Goal: Task Accomplishment & Management: Manage account settings

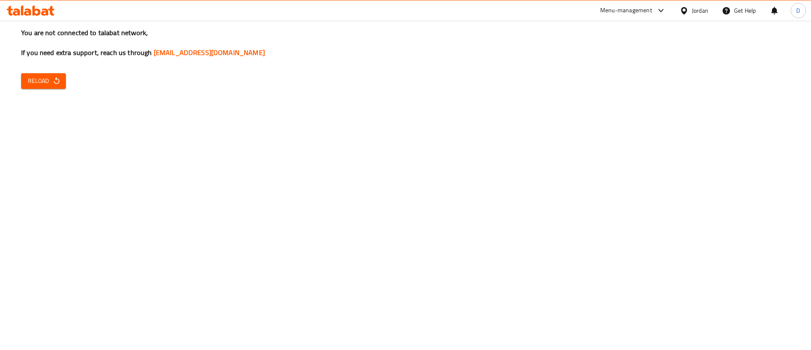
click at [36, 14] on icon at bounding box center [37, 10] width 8 height 10
click at [35, 8] on icon at bounding box center [37, 10] width 8 height 10
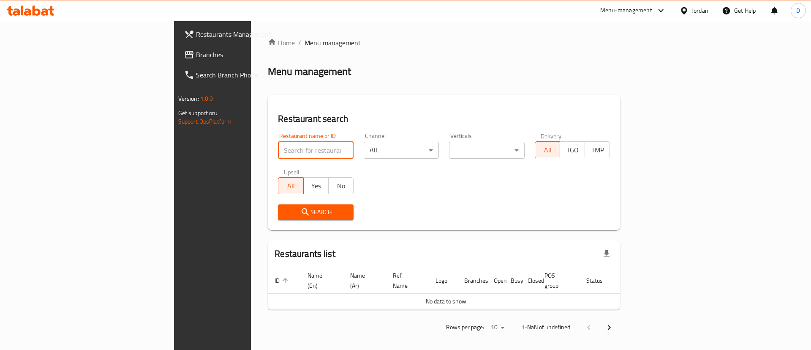
click at [278, 155] on input "search" at bounding box center [316, 150] width 76 height 17
type input "wac"
click button "Search" at bounding box center [316, 212] width 76 height 16
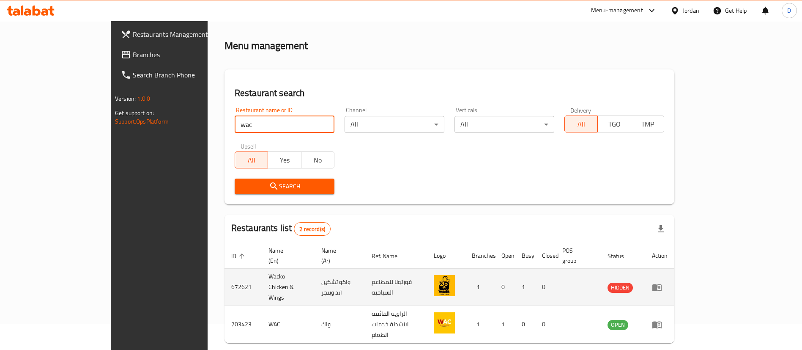
scroll to position [41, 0]
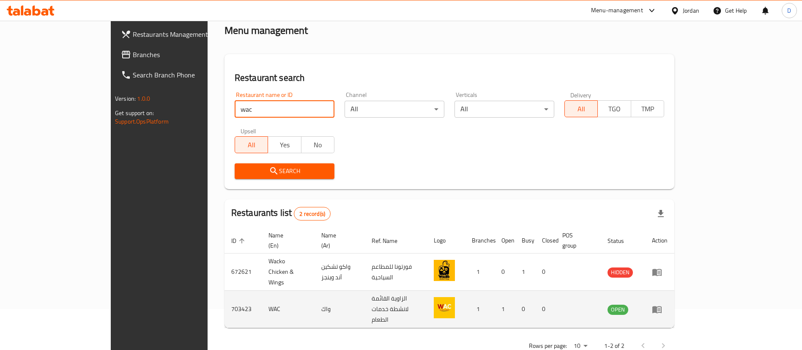
click at [674, 290] on td "enhanced table" at bounding box center [659, 308] width 29 height 37
click at [662, 304] on icon "enhanced table" at bounding box center [657, 309] width 10 height 10
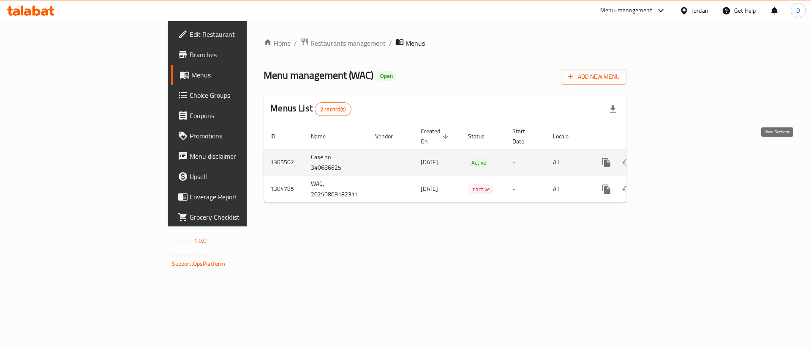
click at [673, 157] on icon "enhanced table" at bounding box center [668, 162] width 10 height 10
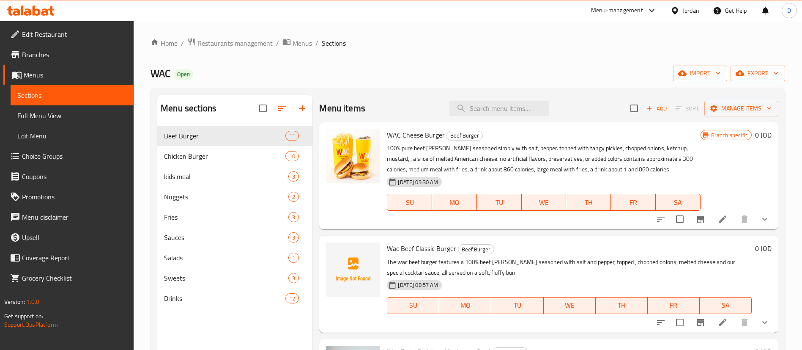
click at [717, 221] on icon at bounding box center [722, 219] width 10 height 10
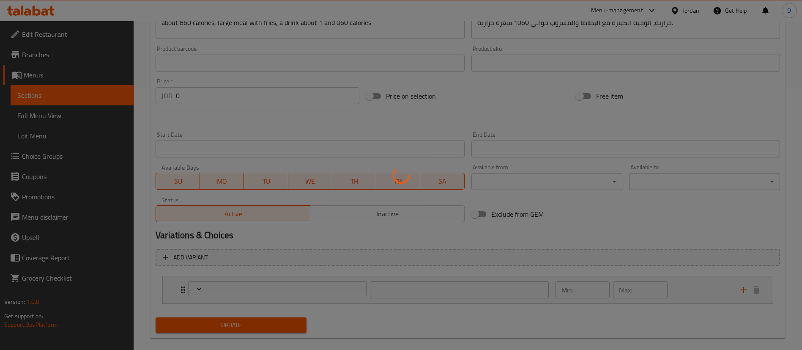
scroll to position [274, 0]
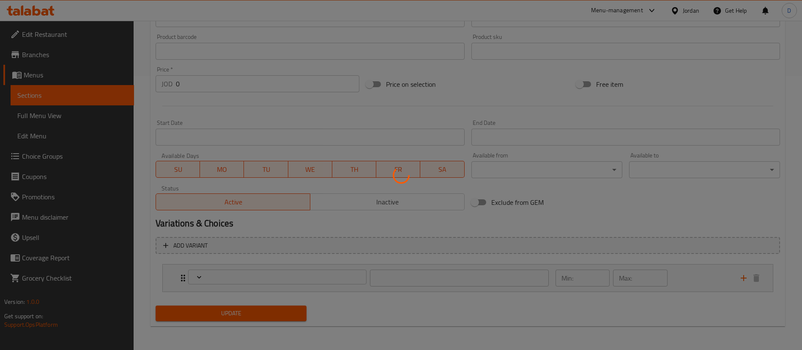
type input "إختيارك من:"
type input "1"
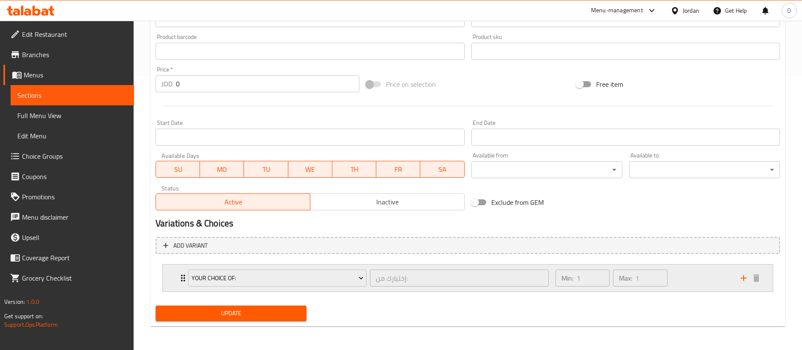
click at [171, 287] on div "Your Choice Of: إختيارك من: ​ Min: 1 ​ Max: 1 ​" at bounding box center [468, 277] width 610 height 27
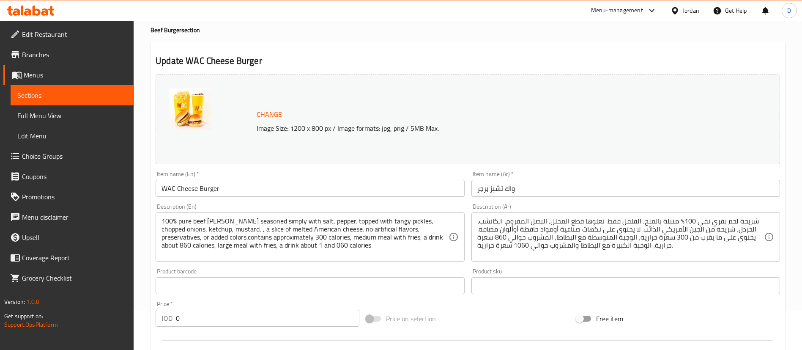
scroll to position [0, 0]
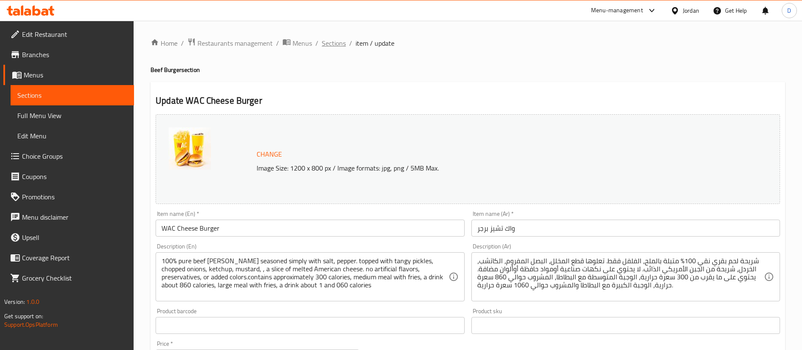
click at [340, 39] on span "Sections" at bounding box center [334, 43] width 24 height 10
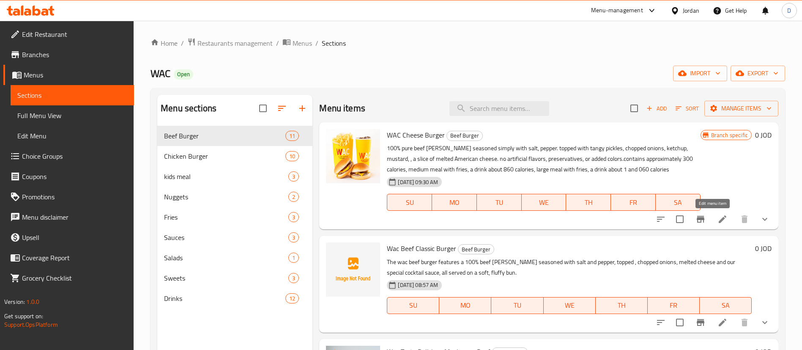
click at [718, 218] on icon at bounding box center [722, 219] width 8 height 8
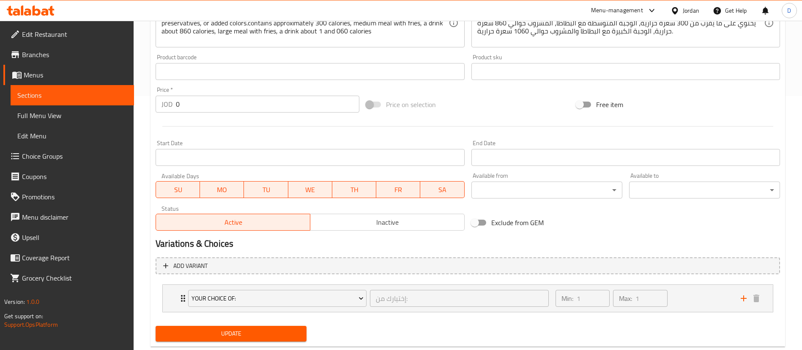
scroll to position [274, 0]
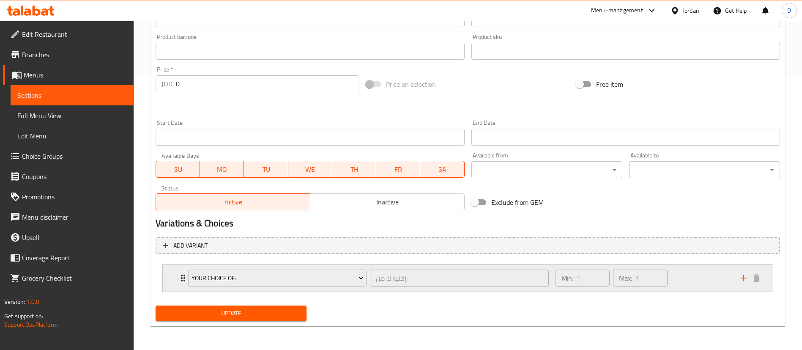
click at [180, 276] on icon "Expand" at bounding box center [183, 278] width 10 height 10
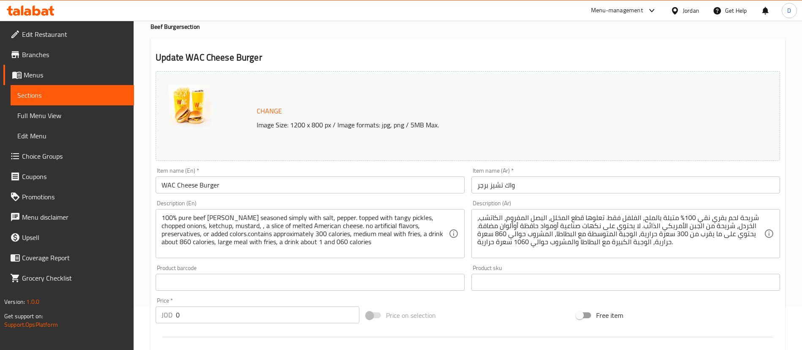
scroll to position [0, 0]
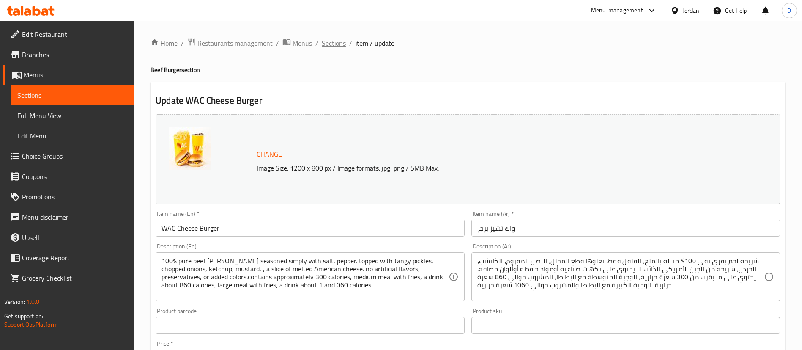
click at [330, 42] on span "Sections" at bounding box center [334, 43] width 24 height 10
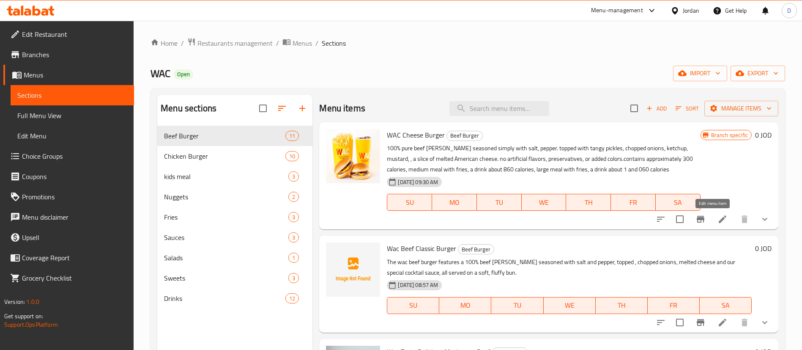
click at [717, 214] on icon at bounding box center [722, 219] width 10 height 10
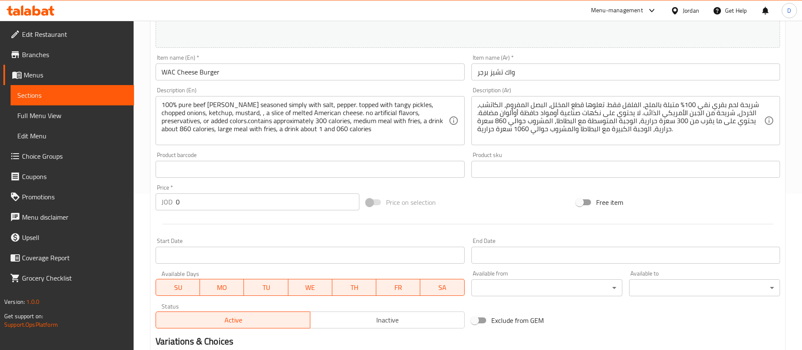
scroll to position [274, 0]
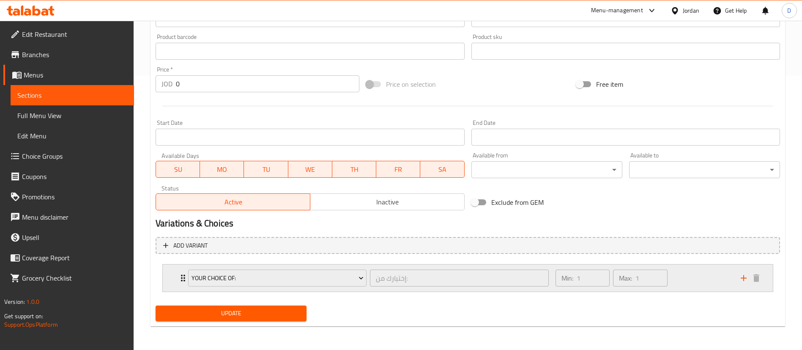
click at [182, 274] on icon "Expand" at bounding box center [183, 278] width 10 height 10
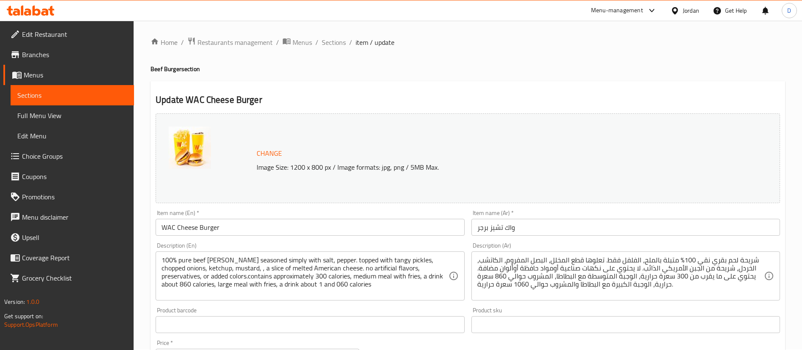
scroll to position [0, 0]
click at [334, 41] on span "Sections" at bounding box center [334, 43] width 24 height 10
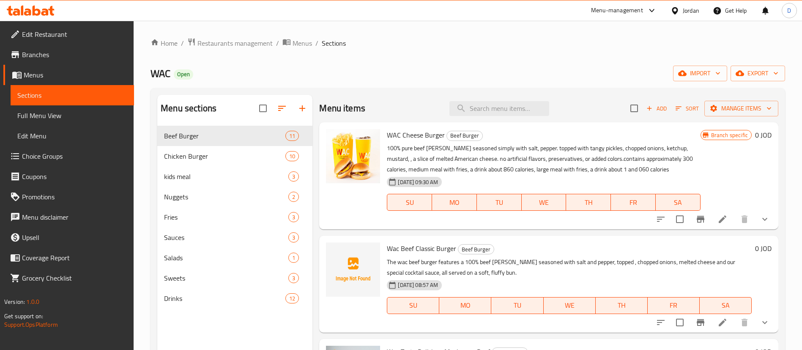
drag, startPoint x: 394, startPoint y: 108, endPoint x: 391, endPoint y: 99, distance: 9.7
click at [391, 101] on div "Menu items Add Sort Manage items" at bounding box center [548, 108] width 459 height 27
drag, startPoint x: 178, startPoint y: 11, endPoint x: 178, endPoint y: 2, distance: 8.5
click at [178, 11] on div "Menu-management Jordan Get Help D" at bounding box center [401, 10] width 802 height 20
